Goal: Communication & Community: Connect with others

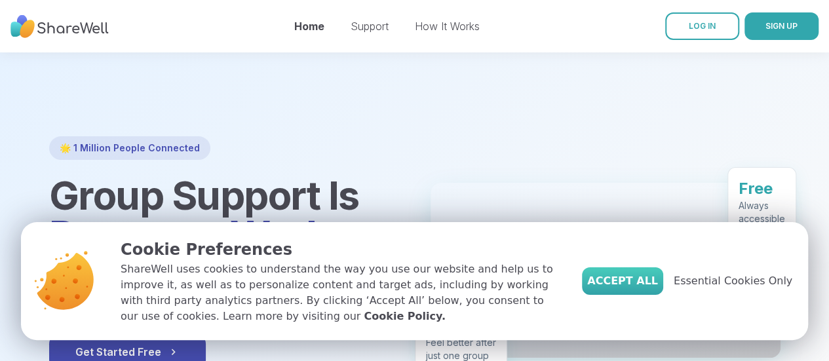
click at [622, 274] on span "Accept All" at bounding box center [622, 281] width 71 height 16
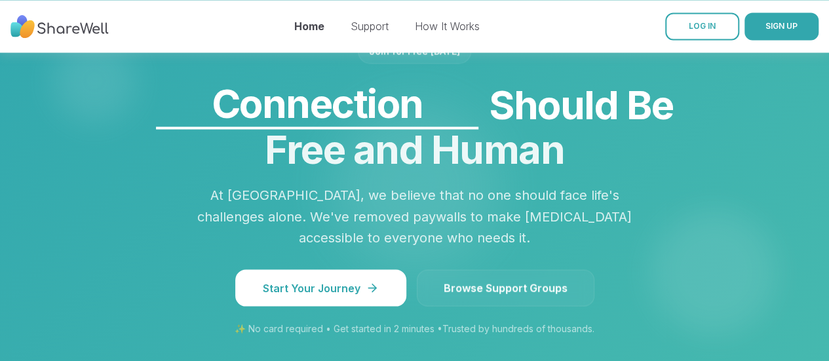
scroll to position [1136, 0]
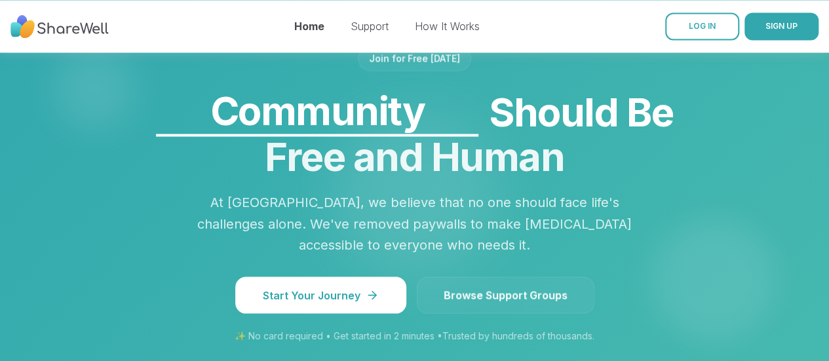
click at [497, 287] on span "Browse Support Groups" at bounding box center [506, 295] width 124 height 16
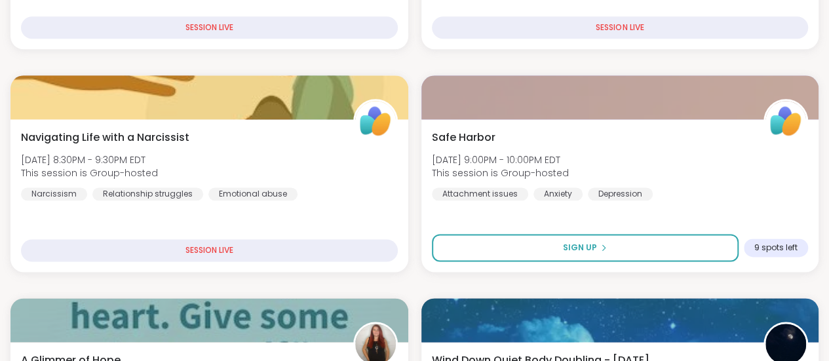
scroll to position [873, 0]
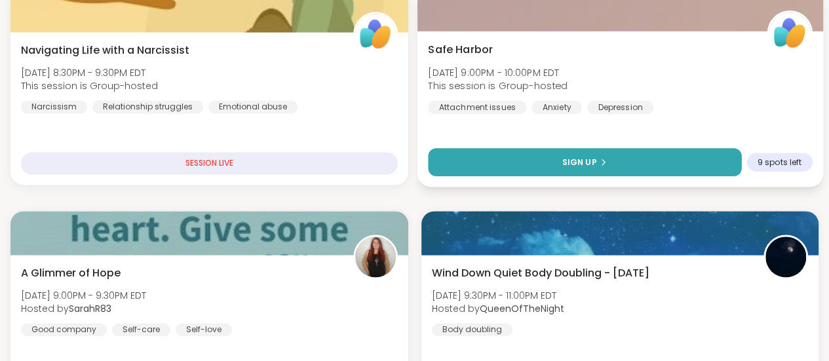
click at [561, 159] on span "Sign Up" at bounding box center [578, 162] width 35 height 12
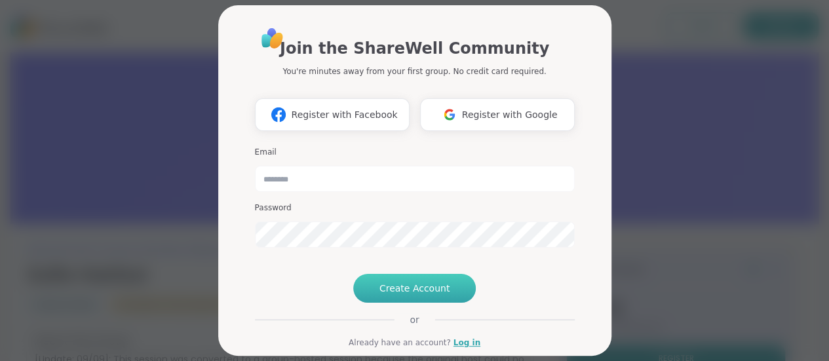
click at [389, 295] on span "Create Account" at bounding box center [414, 288] width 71 height 13
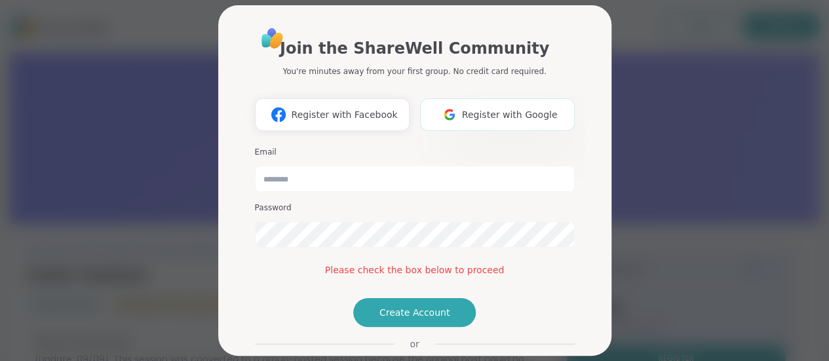
click at [498, 111] on span "Register with Google" at bounding box center [510, 115] width 96 height 14
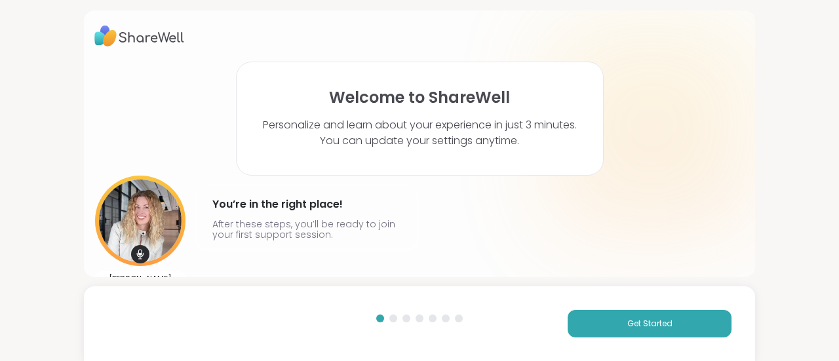
click at [812, 23] on div at bounding box center [419, 29] width 839 height 59
click at [610, 319] on button "Get Started" at bounding box center [649, 324] width 164 height 28
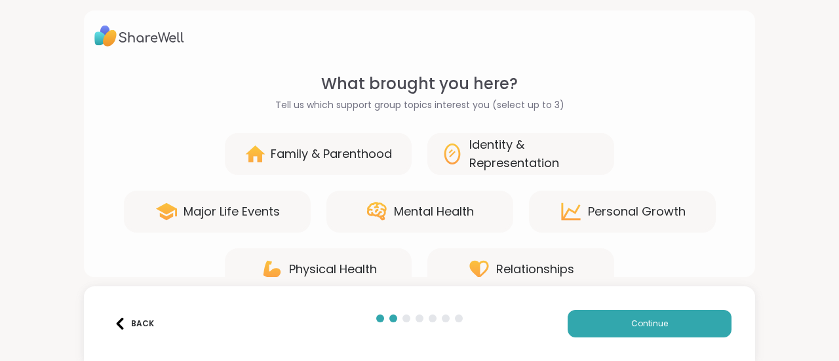
click at [420, 206] on div "Mental Health" at bounding box center [434, 211] width 80 height 18
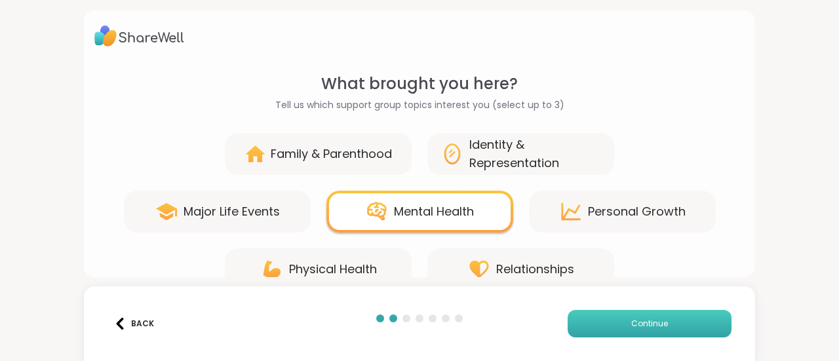
click at [680, 326] on button "Continue" at bounding box center [649, 324] width 164 height 28
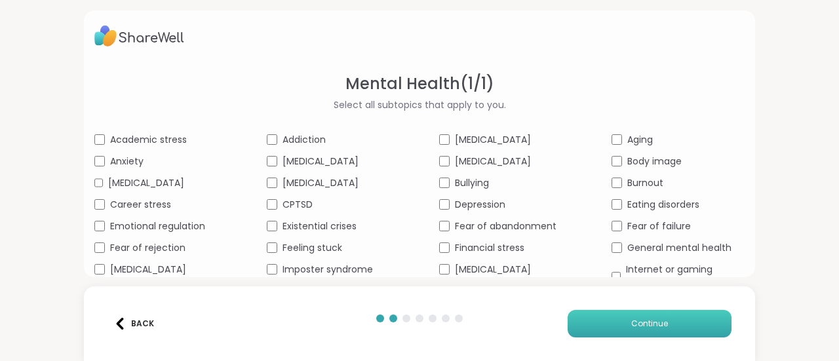
click at [573, 324] on button "Continue" at bounding box center [649, 324] width 164 height 28
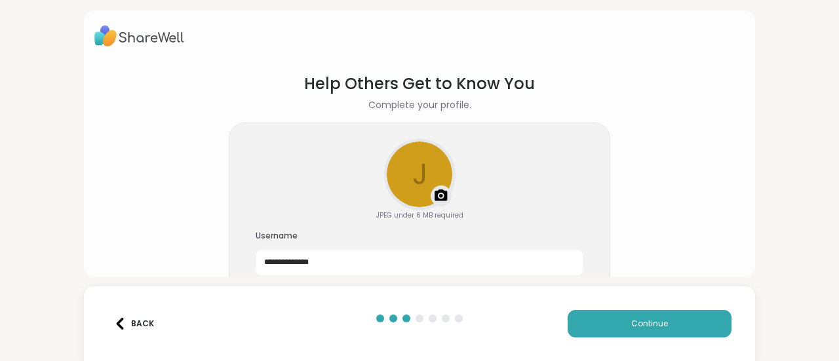
click at [145, 320] on div "Back" at bounding box center [134, 324] width 40 height 12
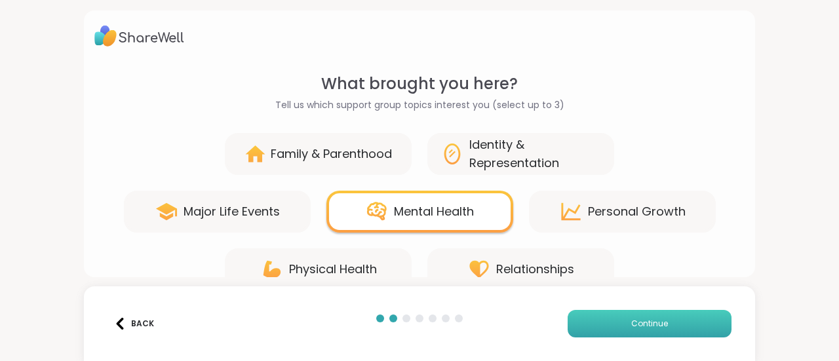
click at [612, 325] on button "Continue" at bounding box center [649, 324] width 164 height 28
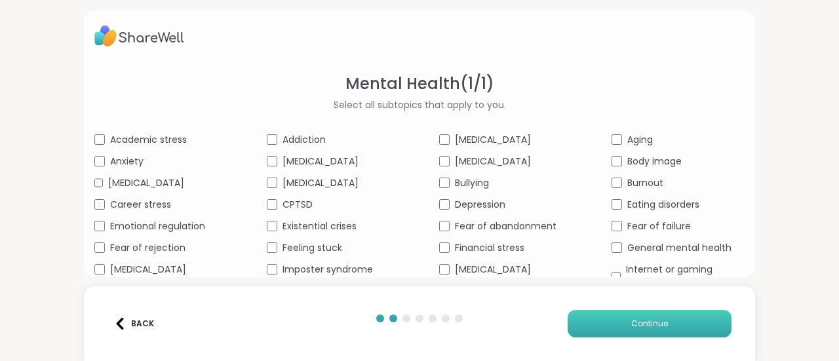
click at [606, 330] on button "Continue" at bounding box center [649, 324] width 164 height 28
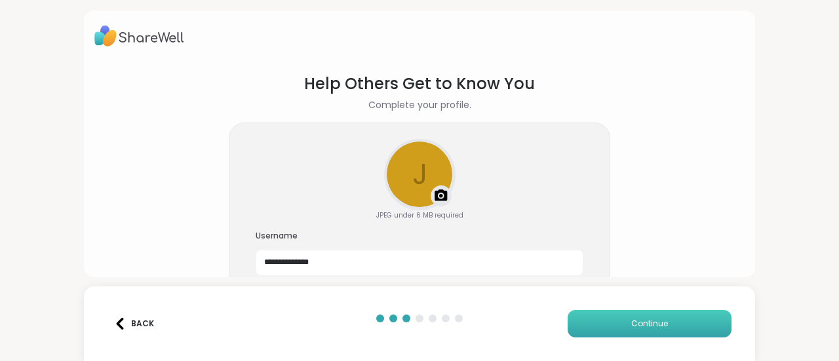
click at [606, 330] on button "Continue" at bounding box center [649, 324] width 164 height 28
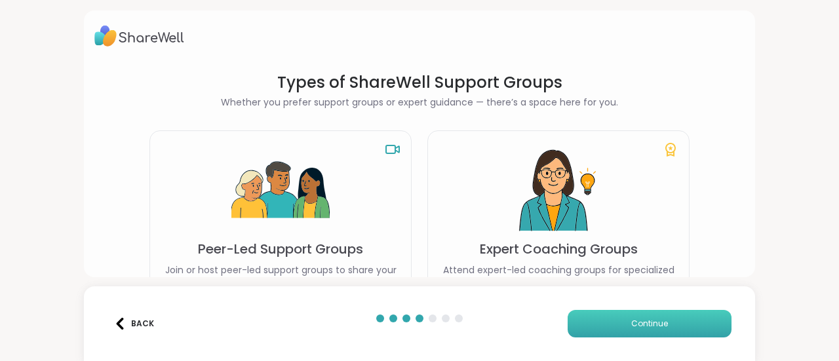
click at [574, 322] on button "Continue" at bounding box center [649, 324] width 164 height 28
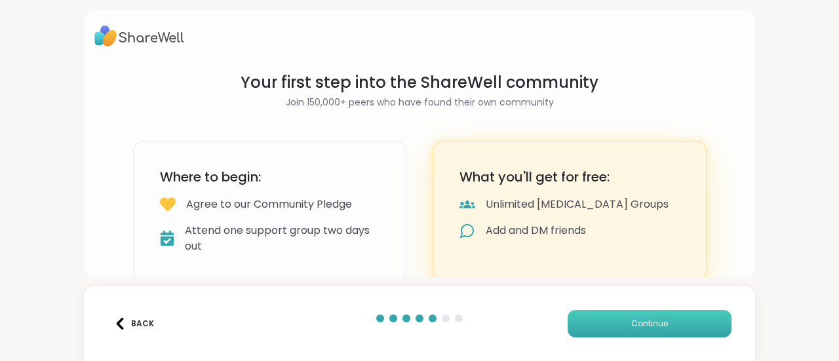
click at [574, 322] on button "Continue" at bounding box center [649, 324] width 164 height 28
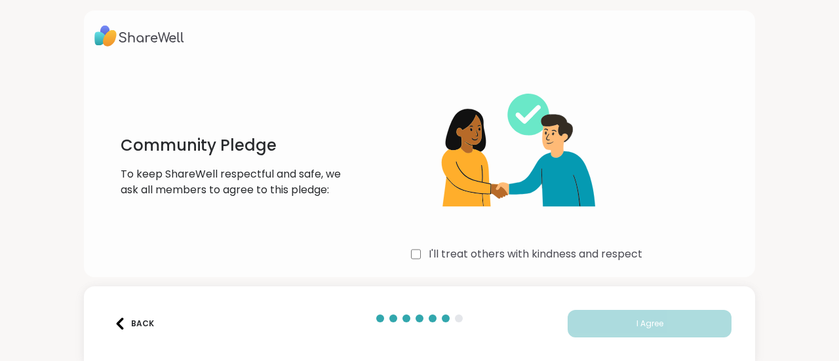
click at [145, 322] on div "Back" at bounding box center [134, 324] width 40 height 12
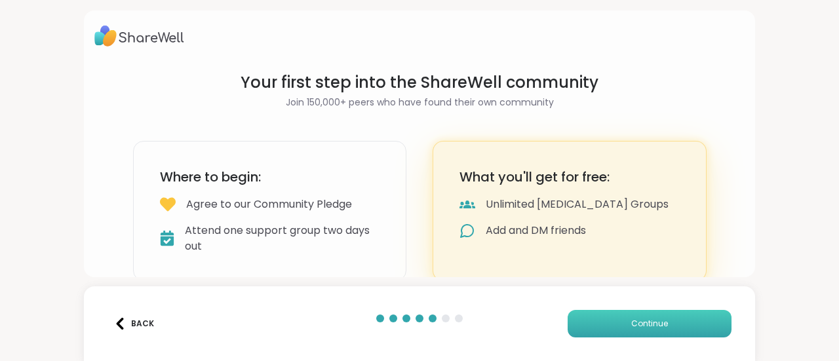
click at [617, 327] on button "Continue" at bounding box center [649, 324] width 164 height 28
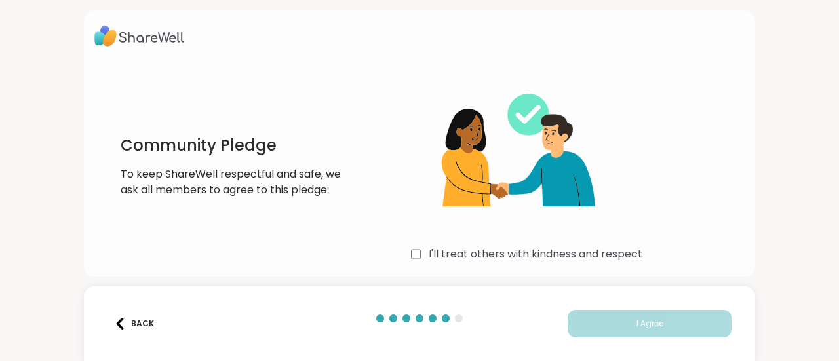
click at [144, 321] on div "Back" at bounding box center [134, 324] width 40 height 12
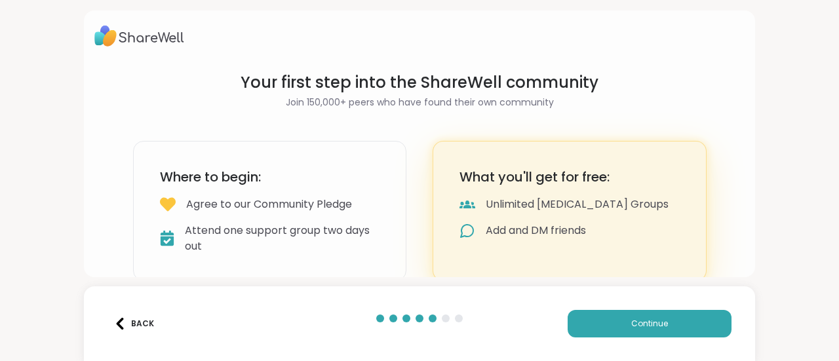
click at [144, 321] on div "Back" at bounding box center [134, 324] width 40 height 12
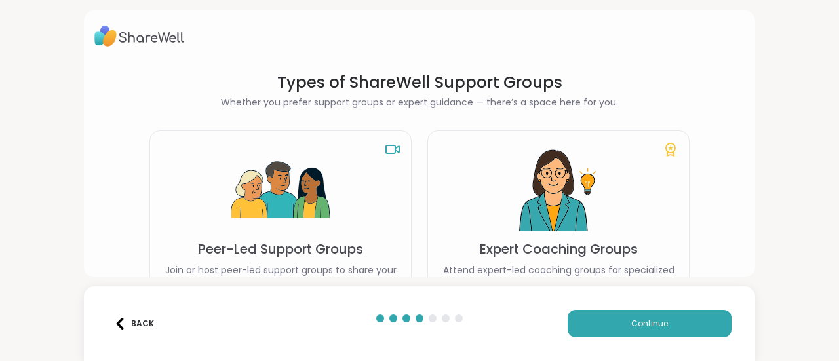
click at [144, 321] on div "Back" at bounding box center [134, 324] width 40 height 12
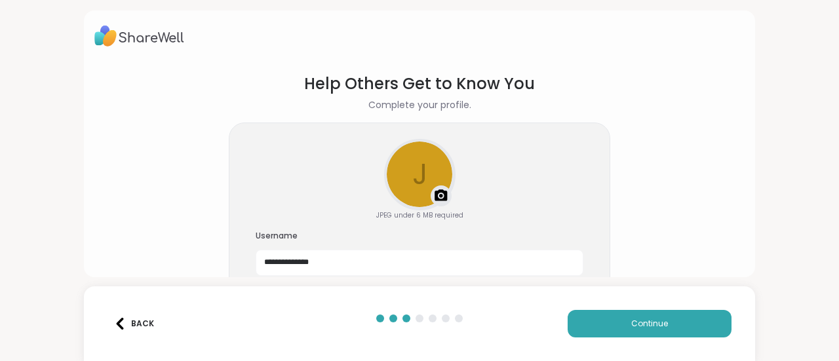
click at [144, 321] on div "Back" at bounding box center [134, 324] width 40 height 12
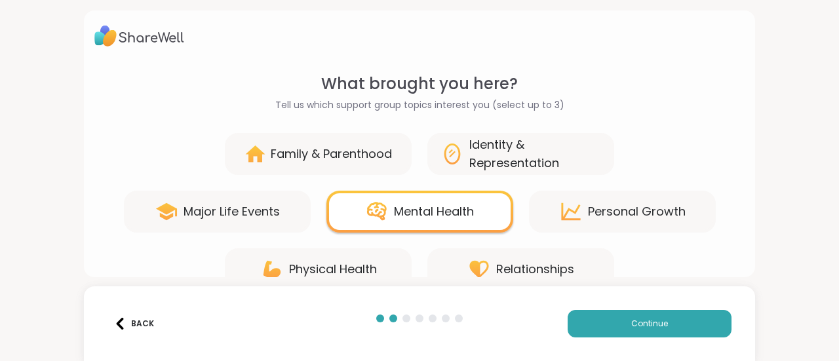
click at [144, 321] on div "Back" at bounding box center [134, 324] width 40 height 12
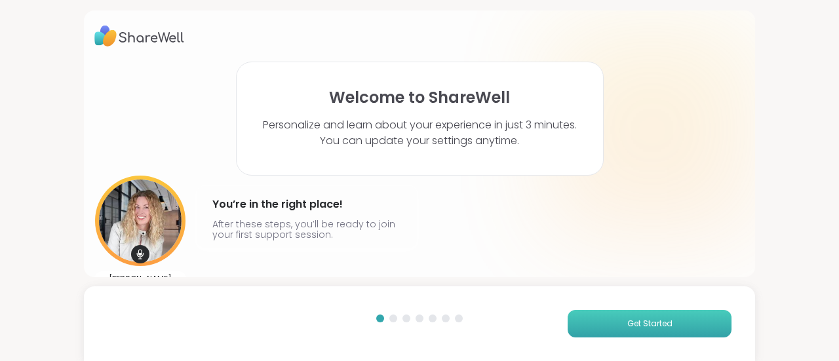
click at [694, 328] on button "Get Started" at bounding box center [649, 324] width 164 height 28
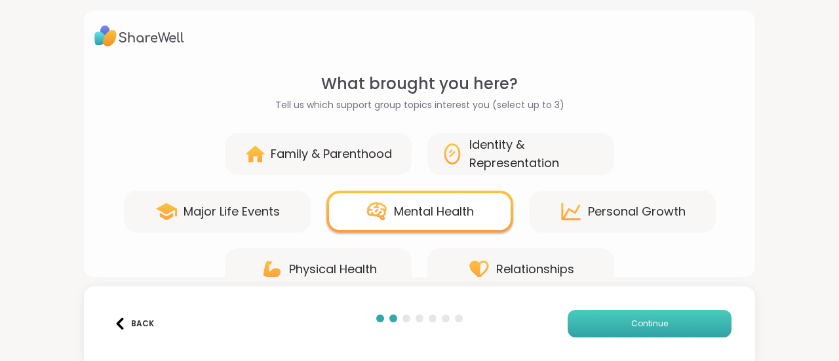
click at [607, 320] on button "Continue" at bounding box center [649, 324] width 164 height 28
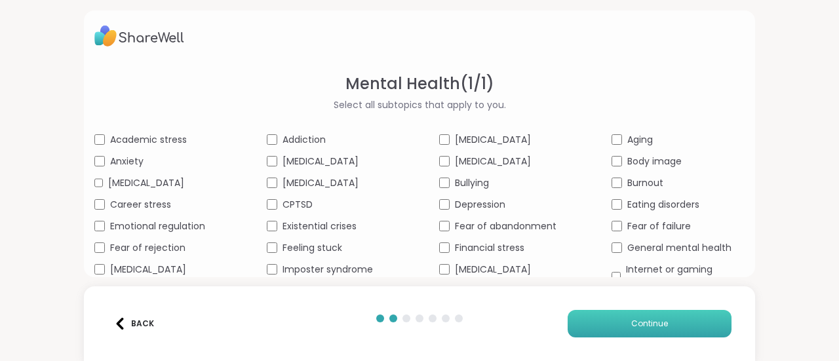
click at [607, 320] on button "Continue" at bounding box center [649, 324] width 164 height 28
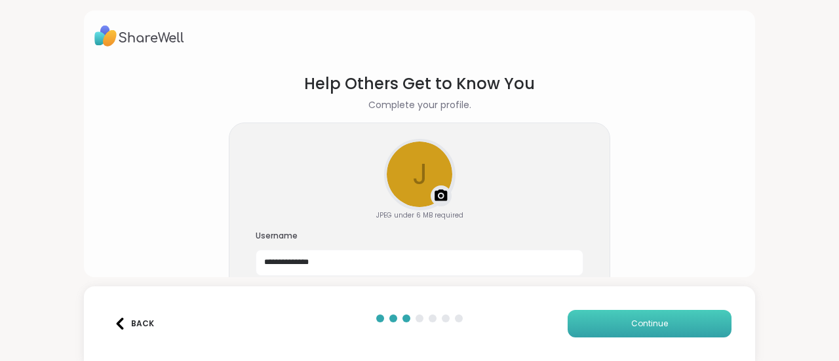
click at [607, 320] on button "Continue" at bounding box center [649, 324] width 164 height 28
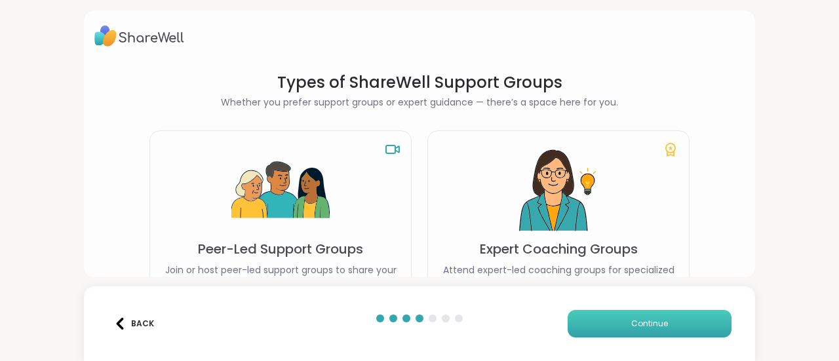
click at [652, 323] on span "Continue" at bounding box center [649, 324] width 37 height 12
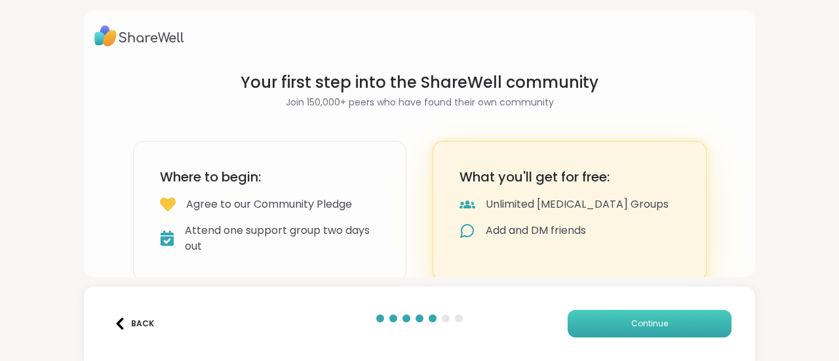
click at [652, 323] on span "Continue" at bounding box center [649, 324] width 37 height 12
